Goal: Navigation & Orientation: Find specific page/section

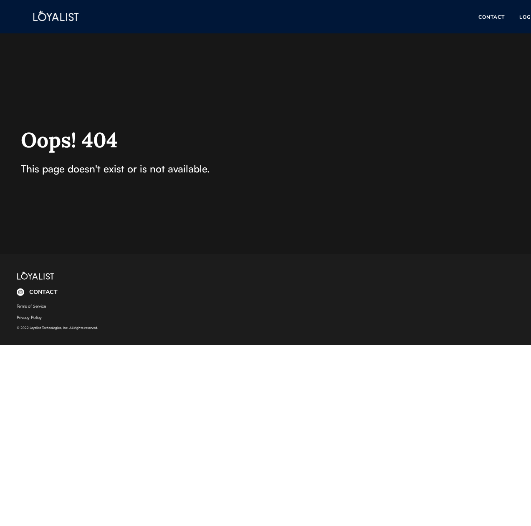
click at [60, 15] on img at bounding box center [56, 17] width 83 height 26
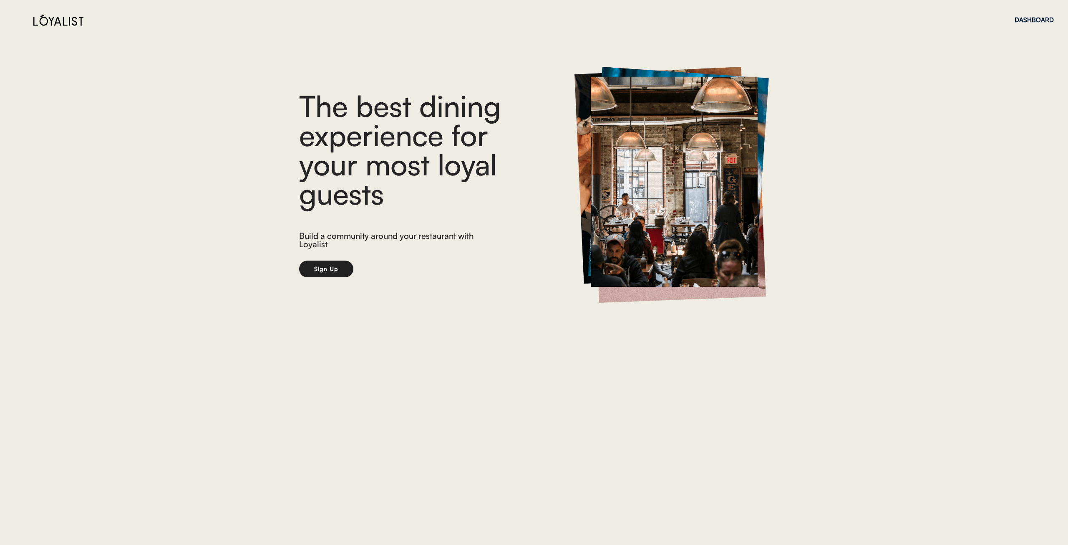
click at [83, 17] on img at bounding box center [58, 20] width 50 height 12
click at [66, 19] on img at bounding box center [58, 20] width 50 height 12
click at [530, 17] on div "DASHBOARD" at bounding box center [1034, 20] width 39 height 6
